Goal: Find specific page/section: Find specific page/section

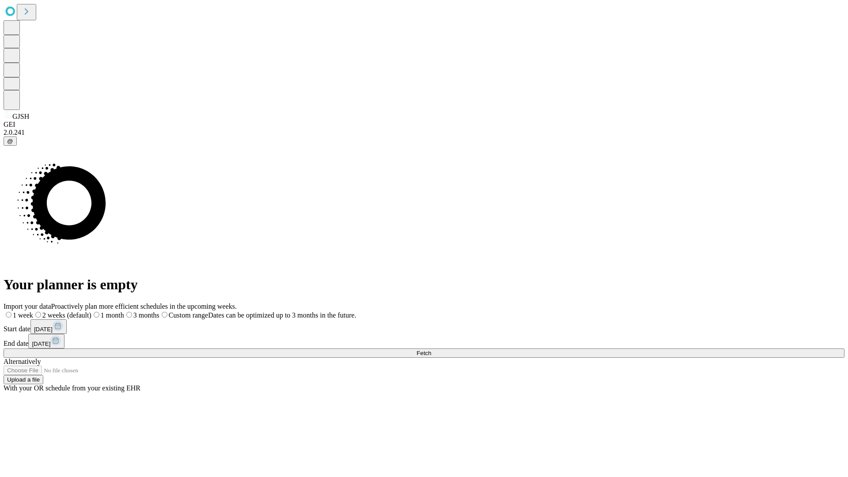
click at [431, 350] on span "Fetch" at bounding box center [423, 353] width 15 height 7
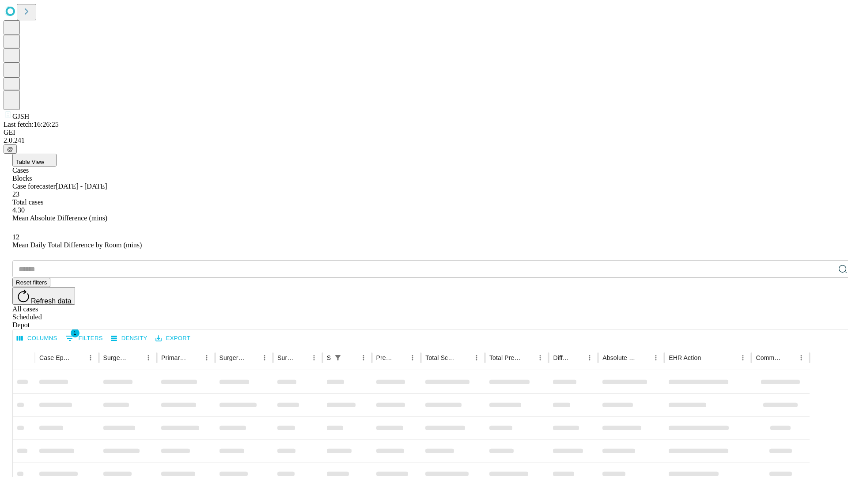
click at [825, 321] on div "Depot" at bounding box center [432, 325] width 841 height 8
